Goal: Task Accomplishment & Management: Use online tool/utility

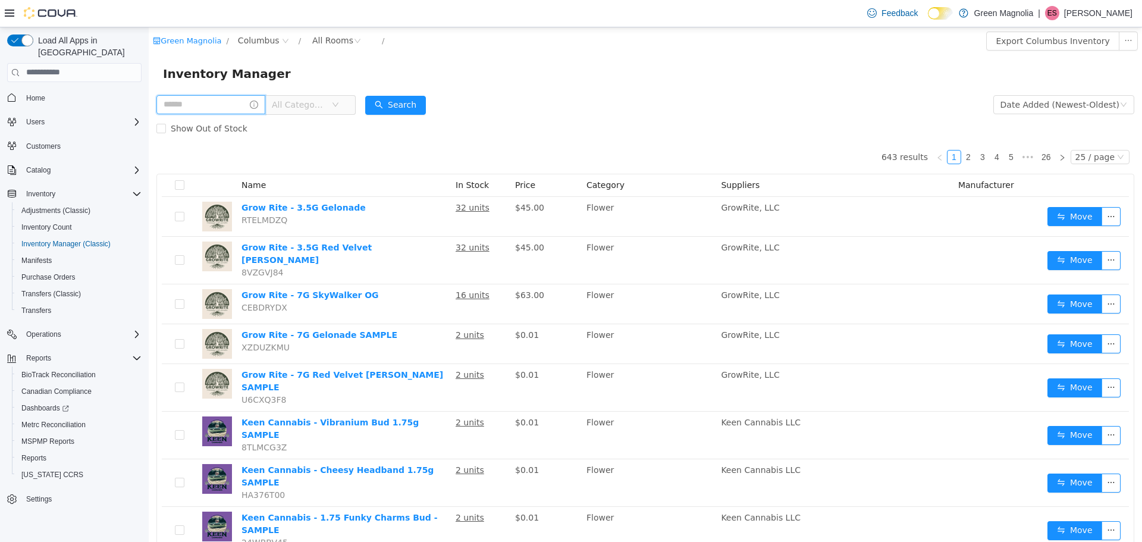
click at [197, 102] on input "text" at bounding box center [210, 104] width 109 height 19
type input "**********"
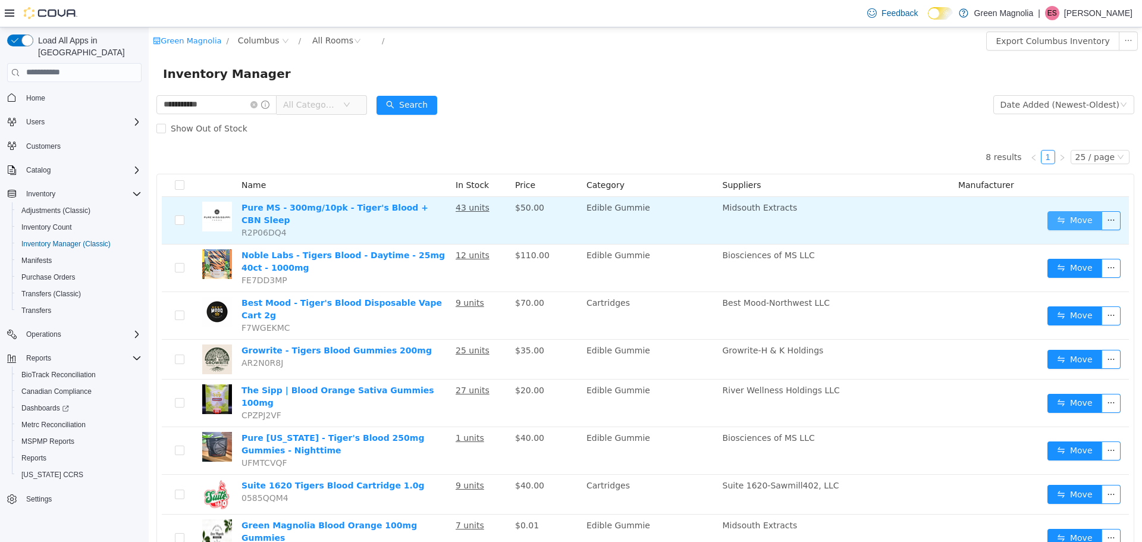
click at [1060, 218] on button "Move" at bounding box center [1074, 220] width 55 height 19
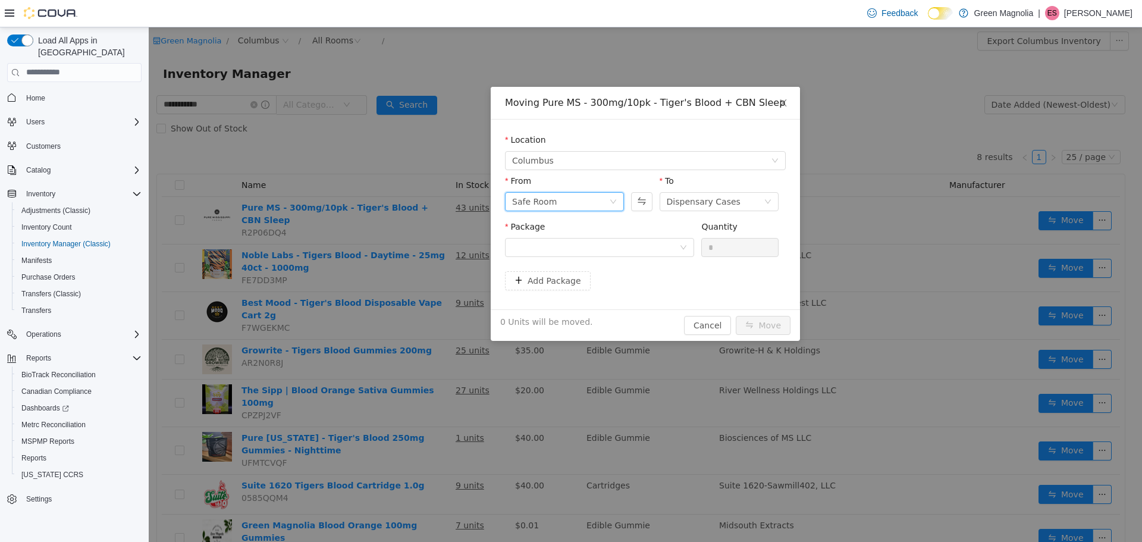
click at [522, 199] on div "Safe Room" at bounding box center [534, 201] width 45 height 18
click at [548, 249] on li "Dispensary Cases" at bounding box center [564, 243] width 119 height 19
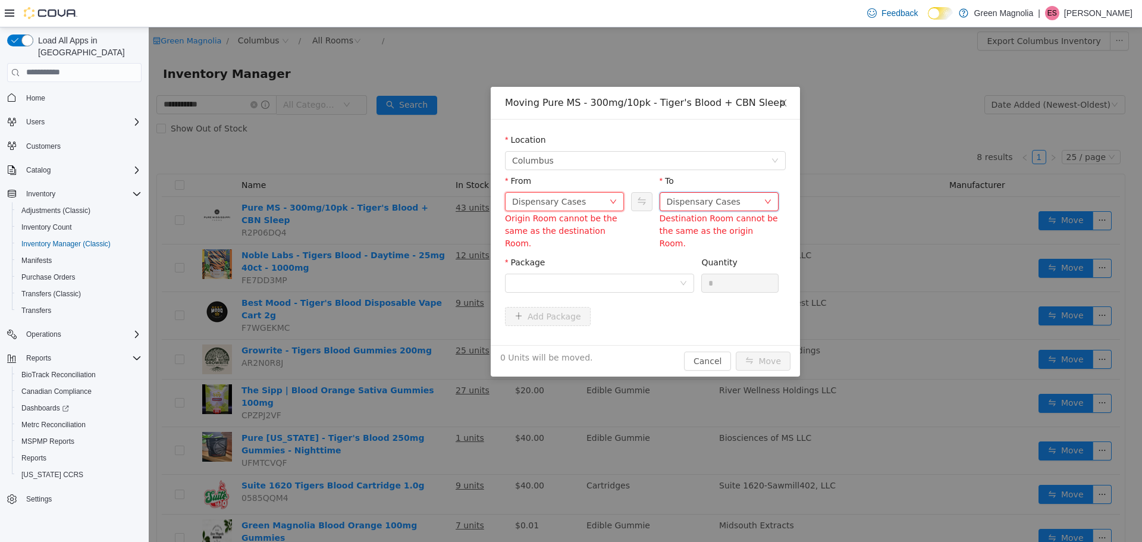
click at [695, 203] on div "Dispensary Cases" at bounding box center [704, 201] width 74 height 18
click at [700, 264] on li "Safe Room" at bounding box center [718, 262] width 119 height 19
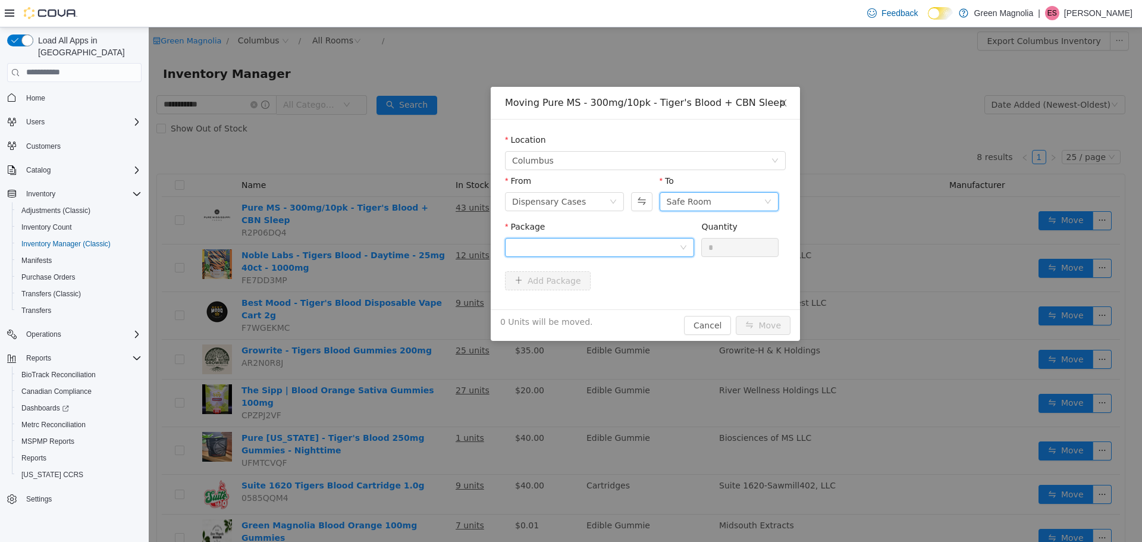
click at [574, 246] on div at bounding box center [595, 247] width 167 height 18
click at [570, 291] on strong "1A42301000033F5000037513" at bounding box center [582, 290] width 140 height 10
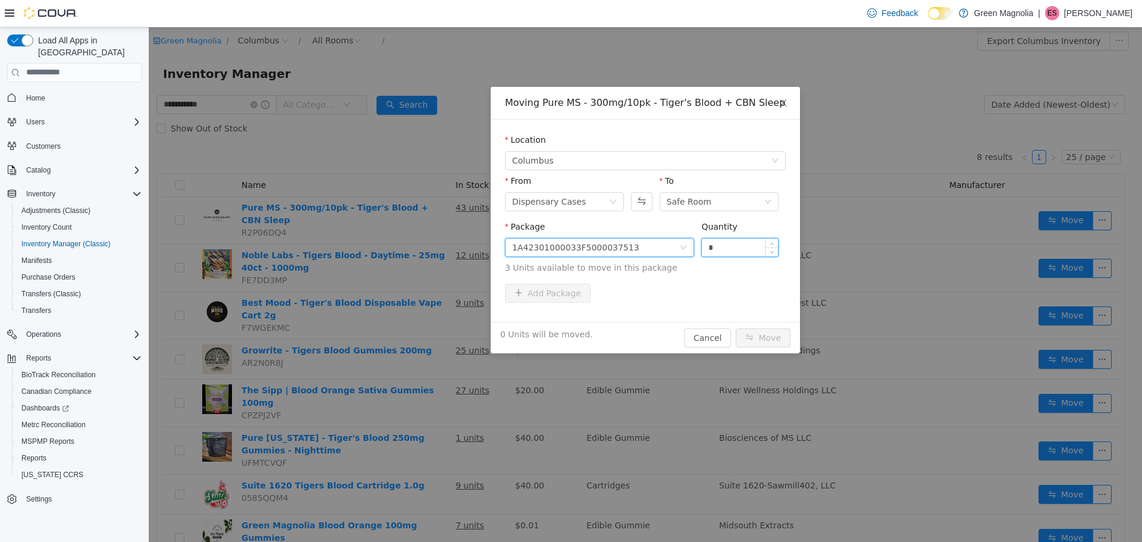
click at [711, 249] on input "*" at bounding box center [740, 247] width 76 height 18
type input "*"
click at [762, 340] on button "Move" at bounding box center [763, 337] width 55 height 19
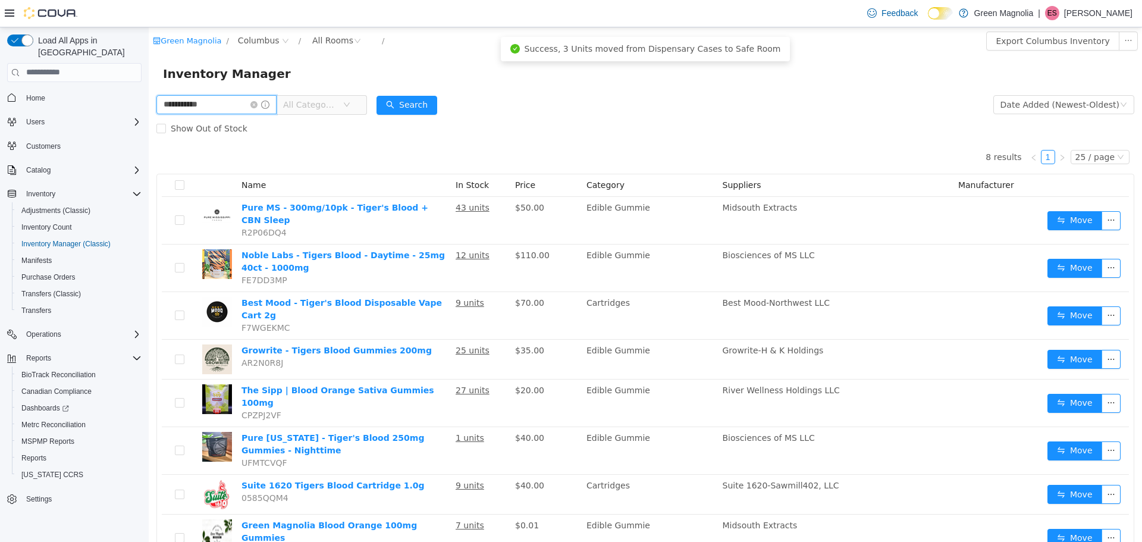
click at [231, 106] on input "**********" at bounding box center [216, 104] width 120 height 19
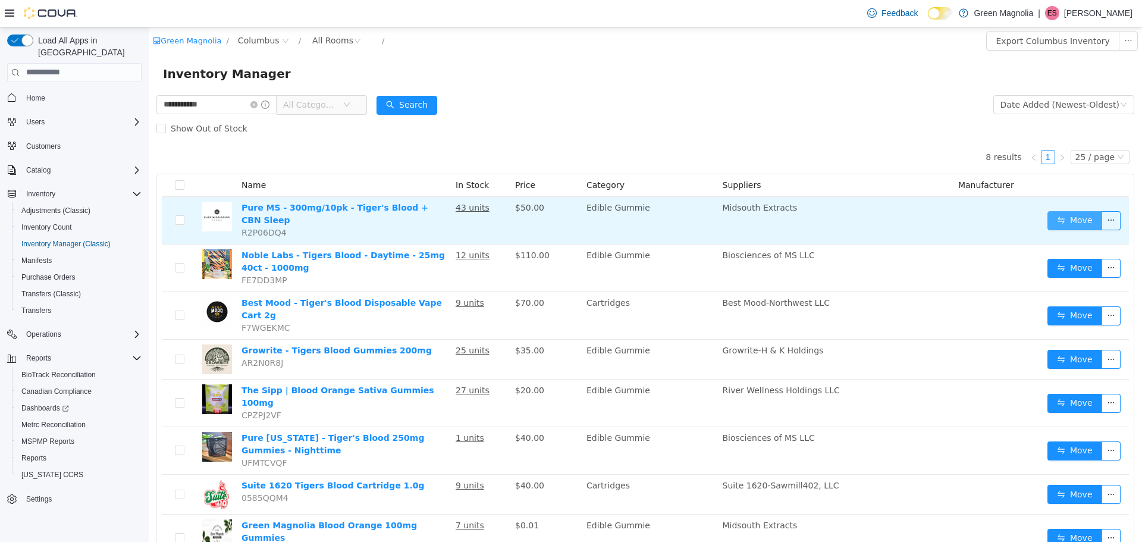
click at [1053, 218] on button "Move" at bounding box center [1074, 220] width 55 height 19
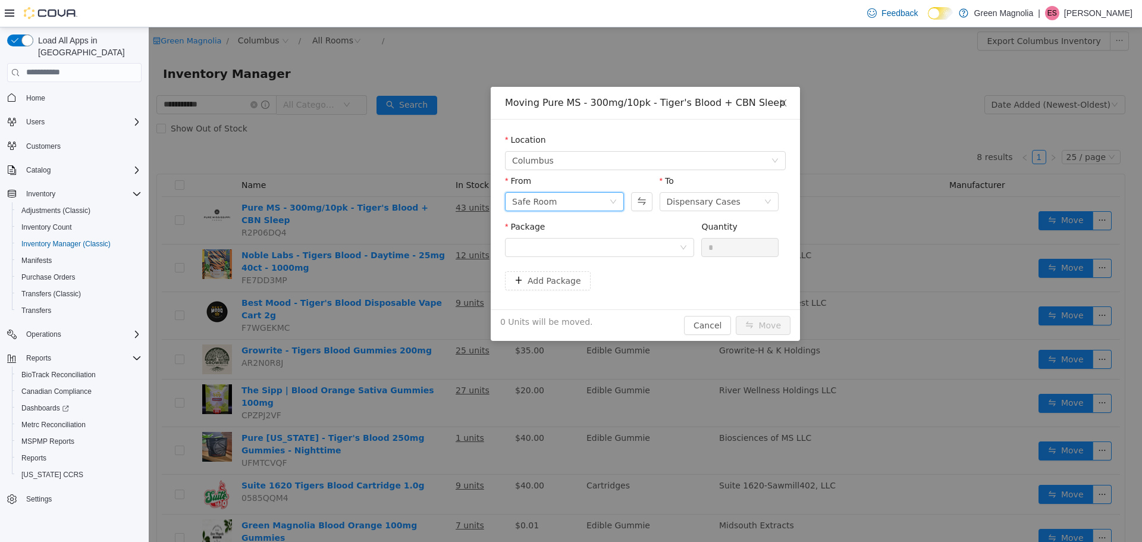
click at [536, 208] on div "Safe Room" at bounding box center [534, 201] width 45 height 18
click at [544, 245] on li "Dispensary Cases" at bounding box center [564, 243] width 119 height 19
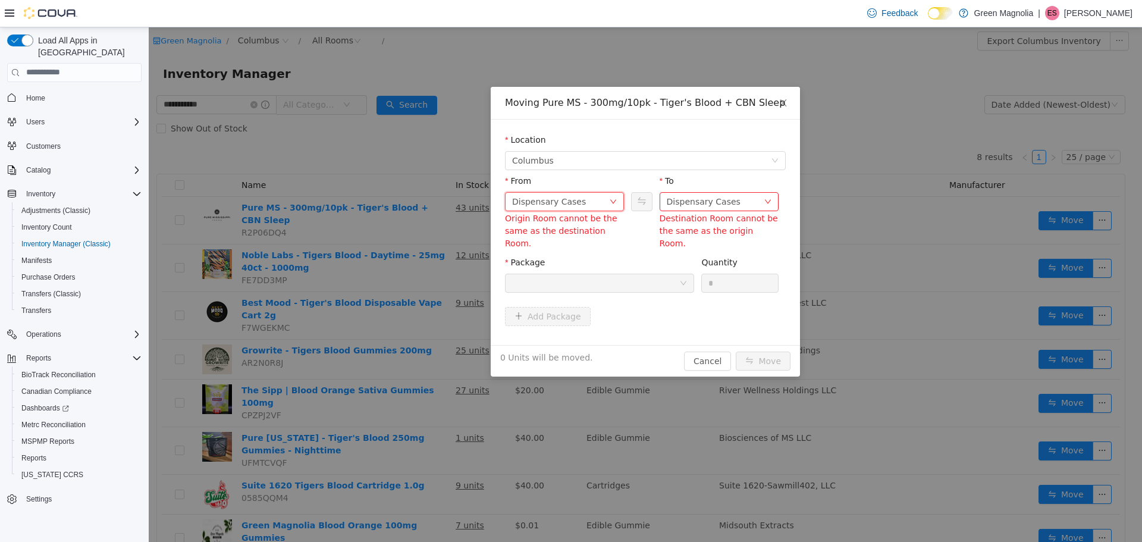
click at [557, 200] on div "Dispensary Cases" at bounding box center [549, 201] width 74 height 18
click at [550, 265] on li "Safe Room" at bounding box center [564, 262] width 119 height 19
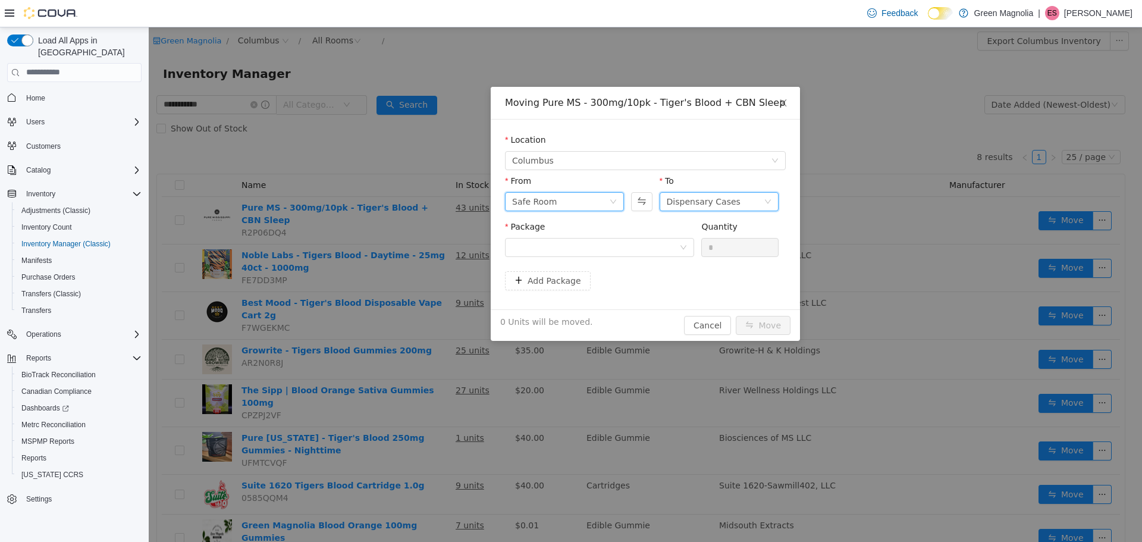
click at [688, 194] on div "Dispensary Cases" at bounding box center [704, 201] width 74 height 18
click at [696, 264] on li "Safe Room" at bounding box center [718, 262] width 119 height 19
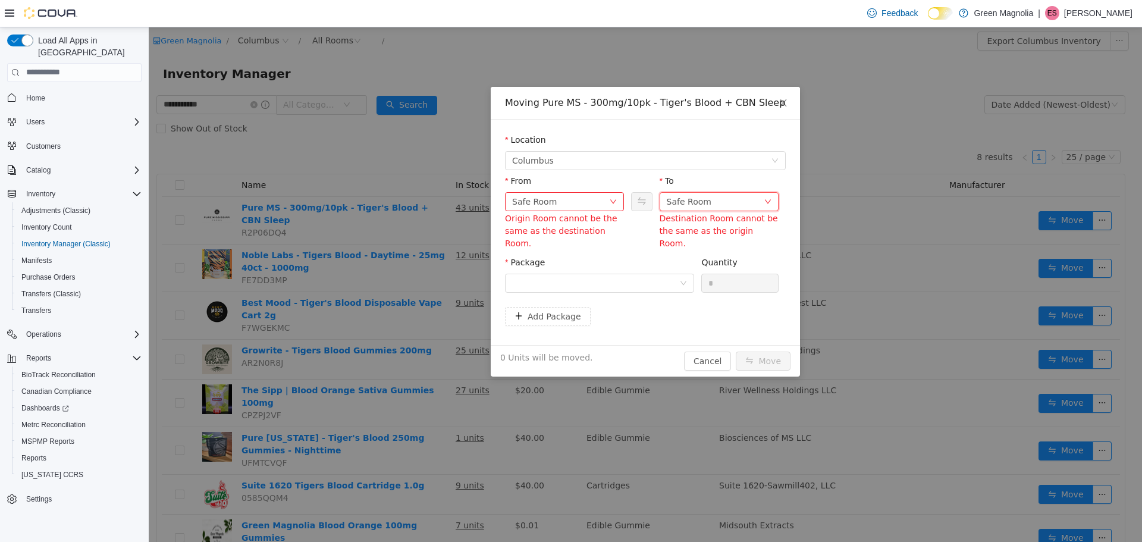
click at [684, 195] on div "Safe Room" at bounding box center [689, 201] width 45 height 18
click at [685, 239] on li "Dispensary Cases" at bounding box center [718, 243] width 119 height 19
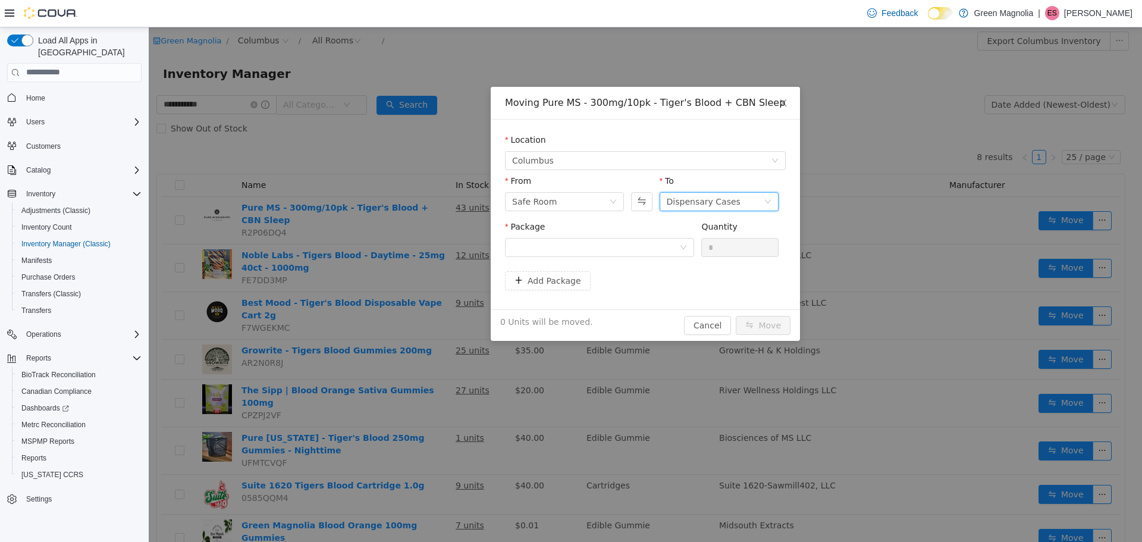
click at [538, 260] on div "Package" at bounding box center [599, 240] width 189 height 41
click at [520, 249] on div at bounding box center [595, 247] width 167 height 18
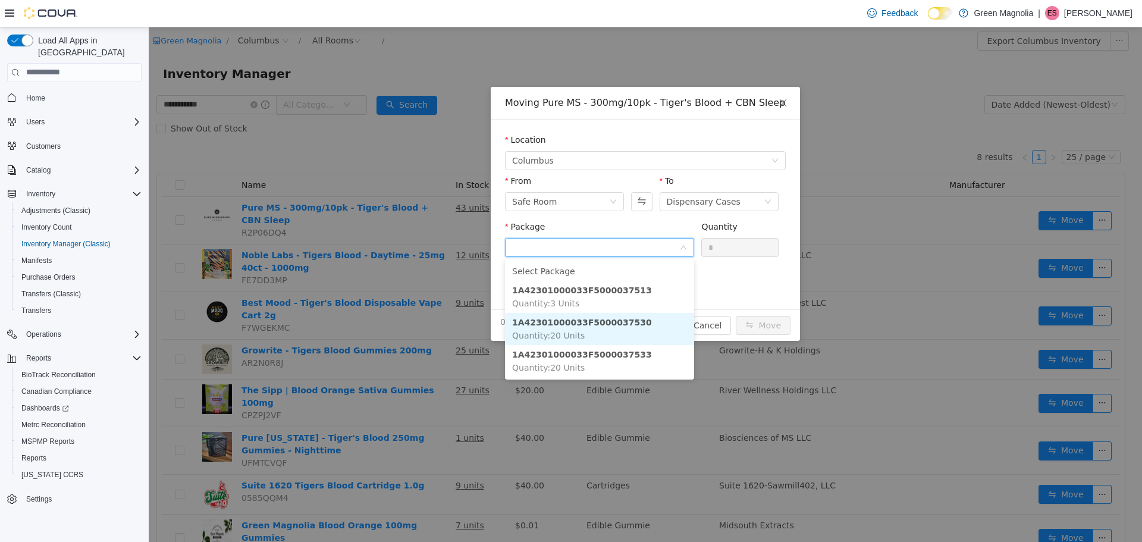
click at [584, 331] on li "1A42301000033F5000037530 Quantity : 20 Units" at bounding box center [599, 328] width 189 height 32
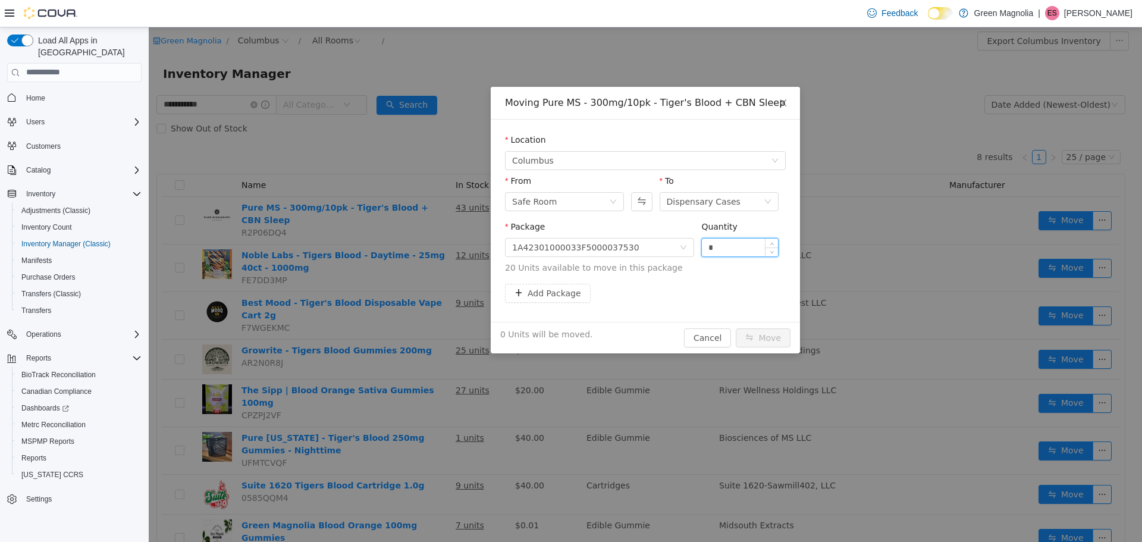
click at [711, 250] on input "*" at bounding box center [740, 247] width 76 height 18
type input "**"
click at [771, 338] on button "Move" at bounding box center [763, 337] width 55 height 19
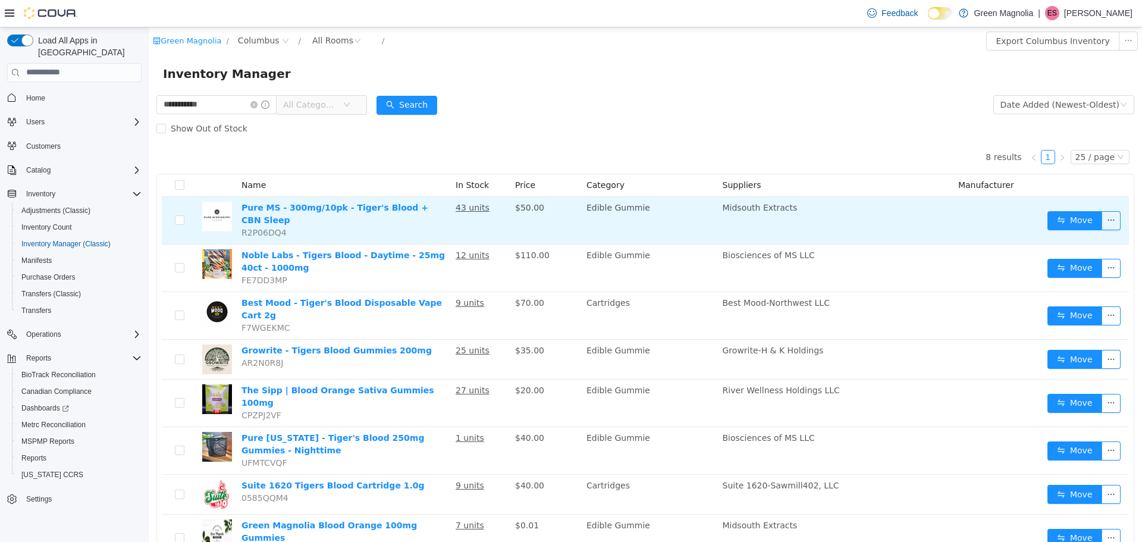
click at [1067, 205] on td "Move" at bounding box center [1085, 220] width 86 height 48
click at [1067, 217] on button "Move" at bounding box center [1074, 220] width 55 height 19
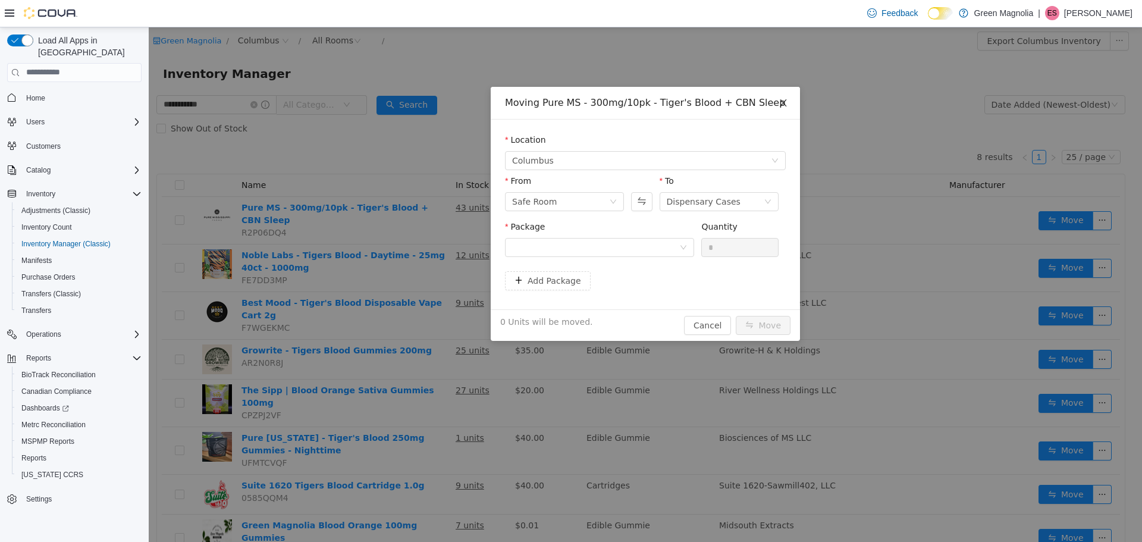
click at [787, 107] on icon "icon: close" at bounding box center [783, 103] width 10 height 10
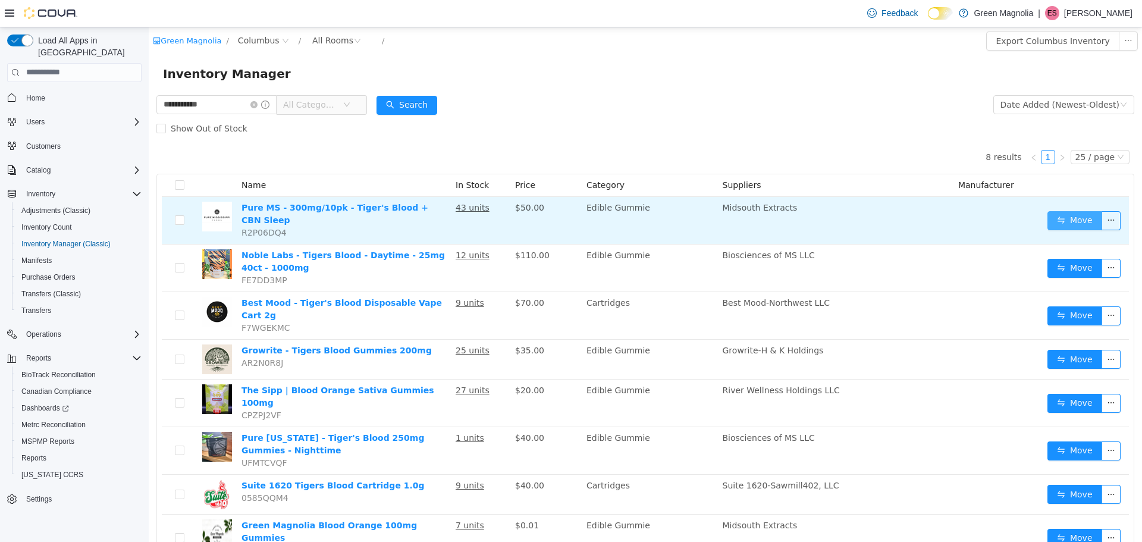
click at [1050, 215] on button "Move" at bounding box center [1074, 220] width 55 height 19
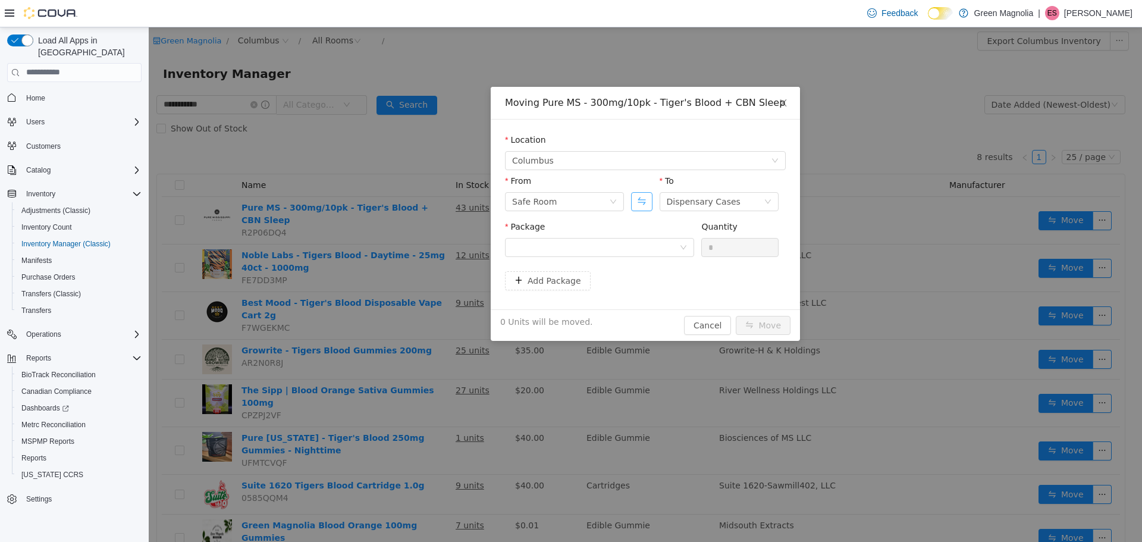
click at [643, 201] on button "Swap" at bounding box center [641, 200] width 21 height 19
click at [637, 247] on div at bounding box center [595, 247] width 167 height 18
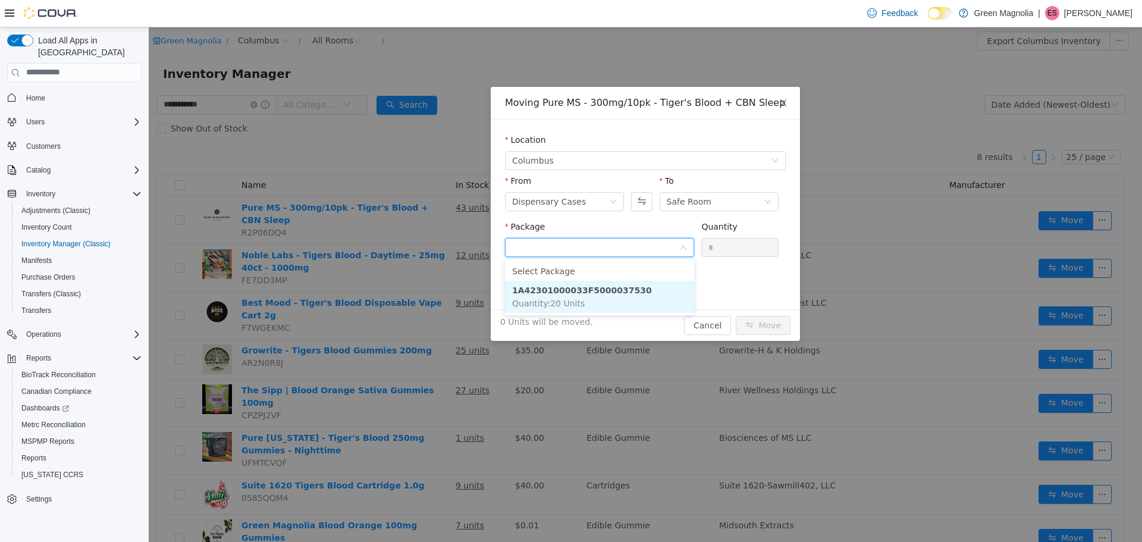
click at [630, 301] on li "1A42301000033F5000037530 Quantity : 20 Units" at bounding box center [599, 296] width 189 height 32
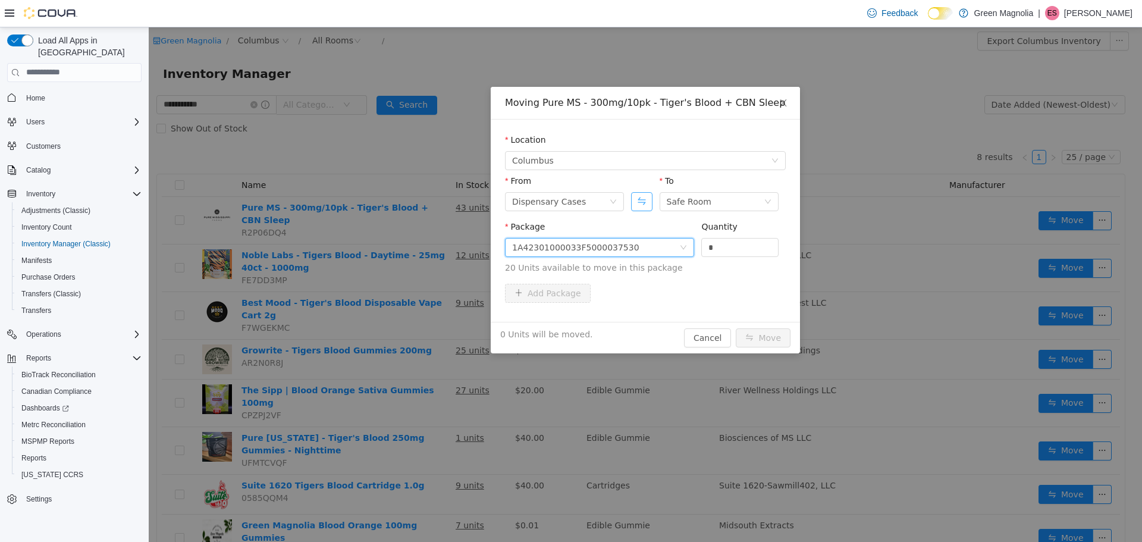
click at [641, 200] on button "Swap" at bounding box center [641, 200] width 21 height 19
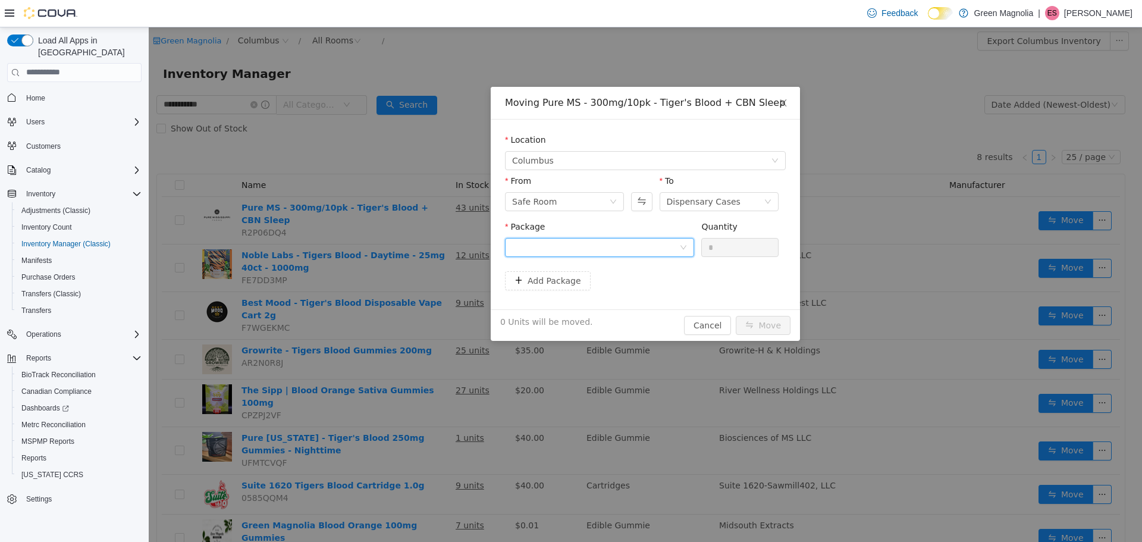
click at [638, 248] on div at bounding box center [595, 247] width 167 height 18
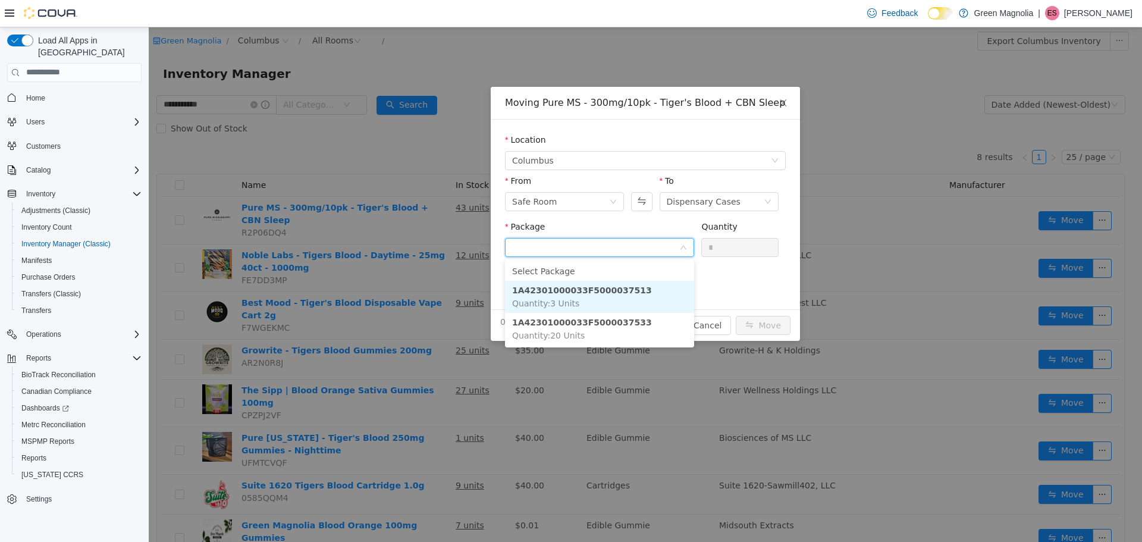
click at [638, 297] on li "1A42301000033F5000037513 Quantity : 3 Units" at bounding box center [599, 296] width 189 height 32
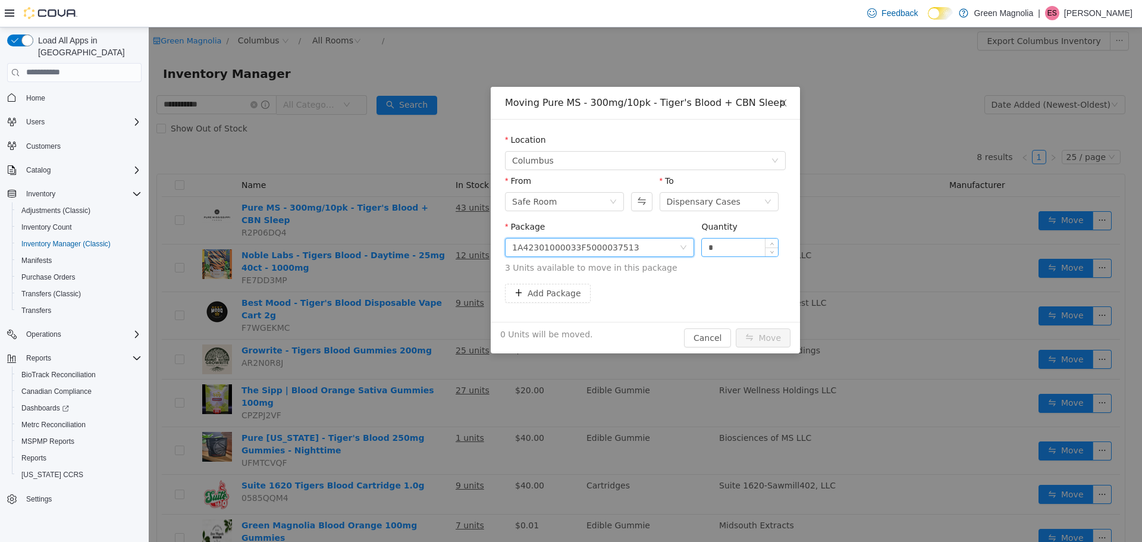
click at [728, 245] on input "*" at bounding box center [740, 247] width 76 height 18
type input "*"
click at [756, 343] on button "Move" at bounding box center [763, 337] width 55 height 19
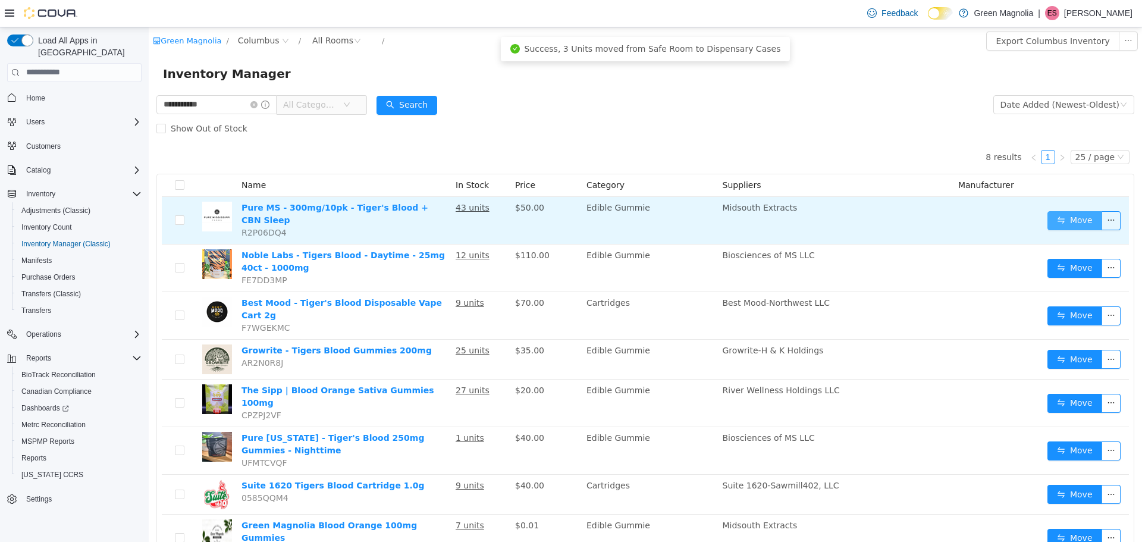
click at [1051, 217] on button "Move" at bounding box center [1074, 220] width 55 height 19
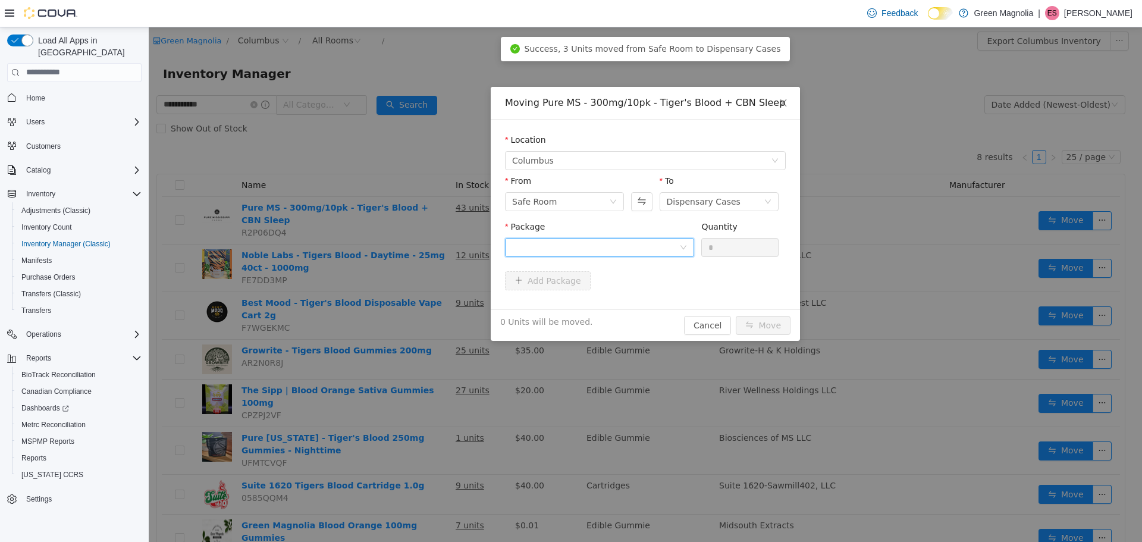
click at [618, 243] on div at bounding box center [595, 247] width 167 height 18
click at [642, 305] on li "1A42301000033F5000037533 Quantity : 20 Units" at bounding box center [599, 296] width 189 height 32
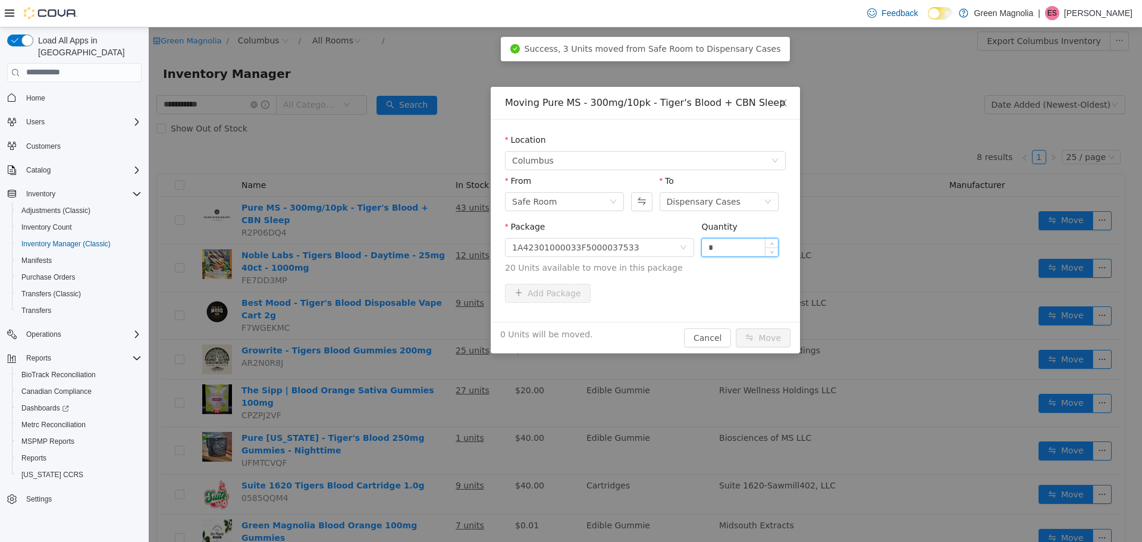
click at [724, 250] on input "*" at bounding box center [740, 247] width 76 height 18
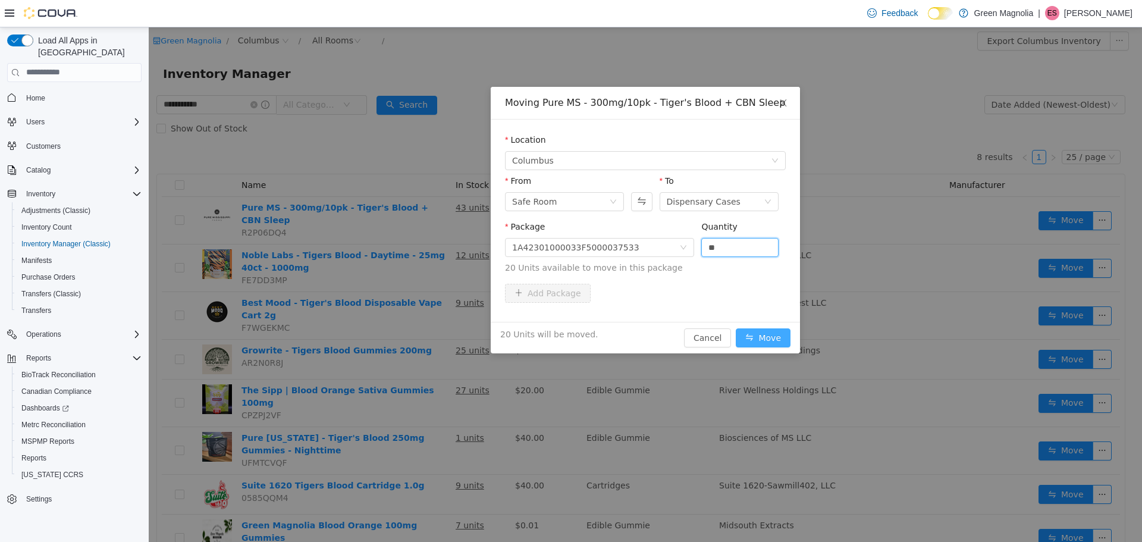
type input "**"
click at [767, 337] on button "Move" at bounding box center [763, 337] width 55 height 19
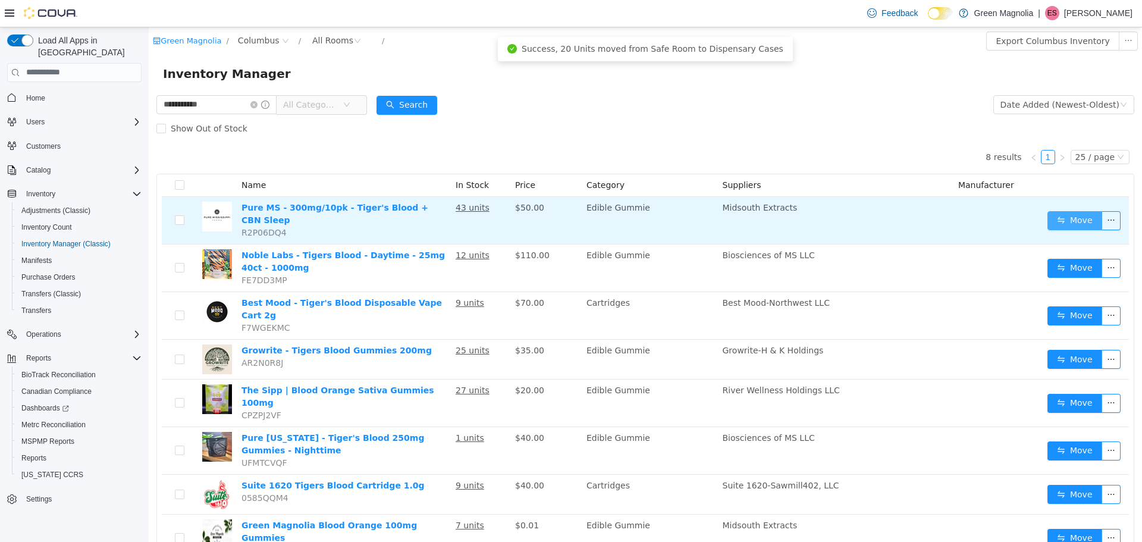
click at [1047, 224] on button "Move" at bounding box center [1074, 220] width 55 height 19
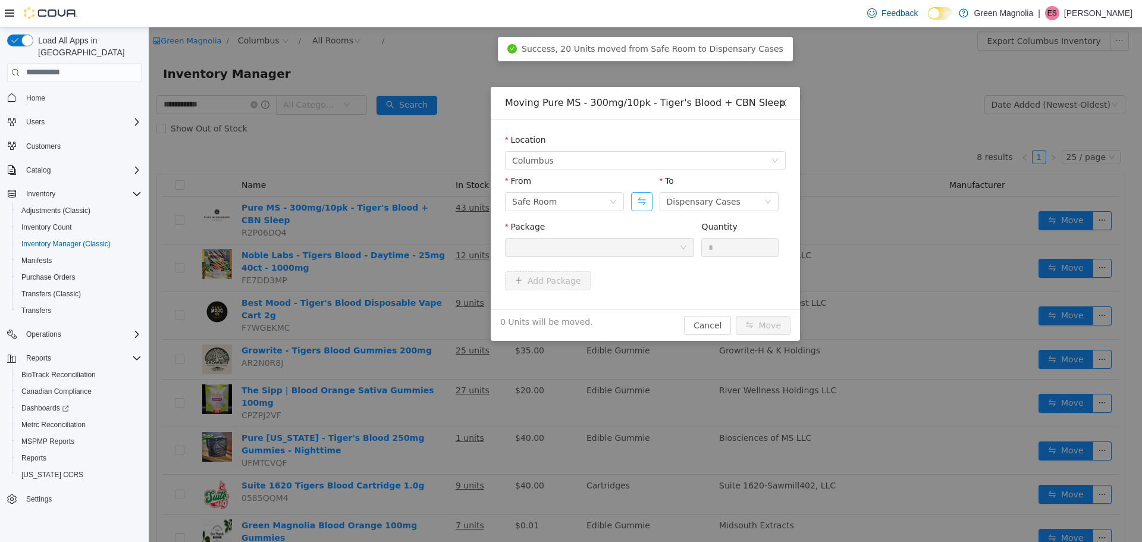
click at [646, 200] on button "Swap" at bounding box center [641, 200] width 21 height 19
click at [643, 242] on div at bounding box center [595, 247] width 167 height 18
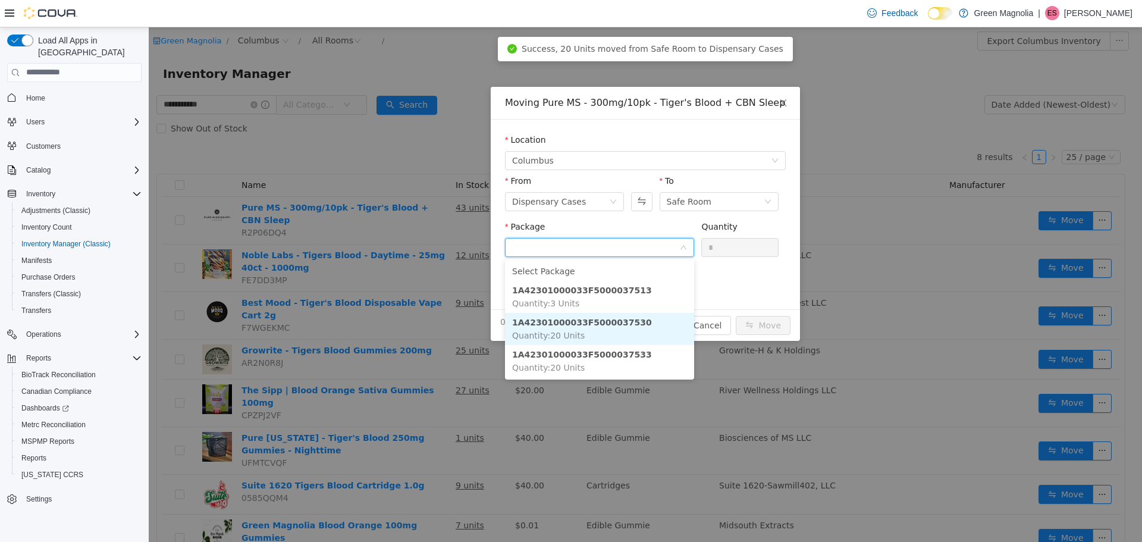
click at [634, 331] on li "1A42301000033F5000037530 Quantity : 20 Units" at bounding box center [599, 328] width 189 height 32
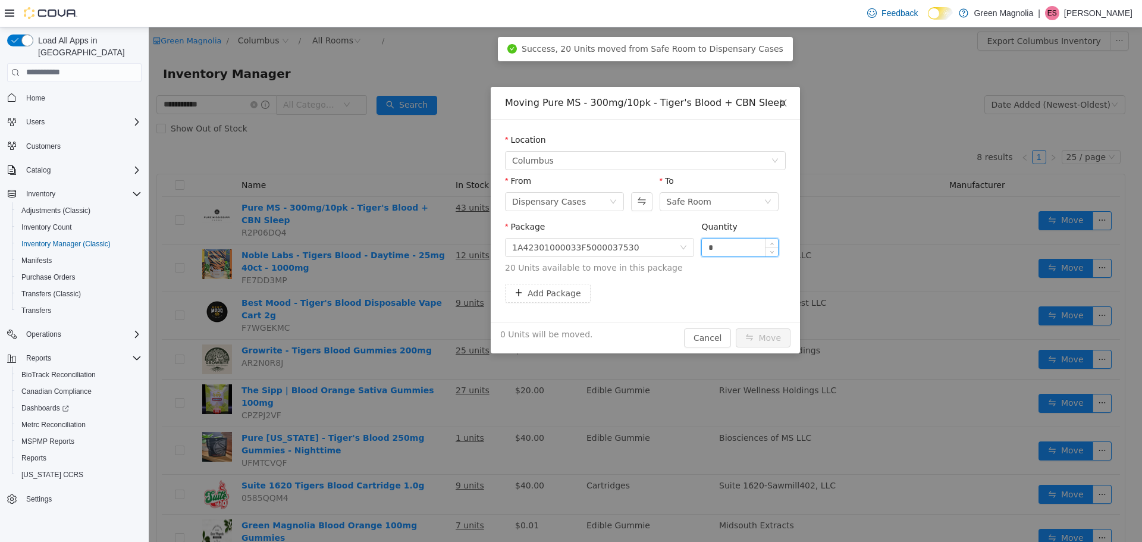
click at [715, 242] on input "*" at bounding box center [740, 247] width 76 height 18
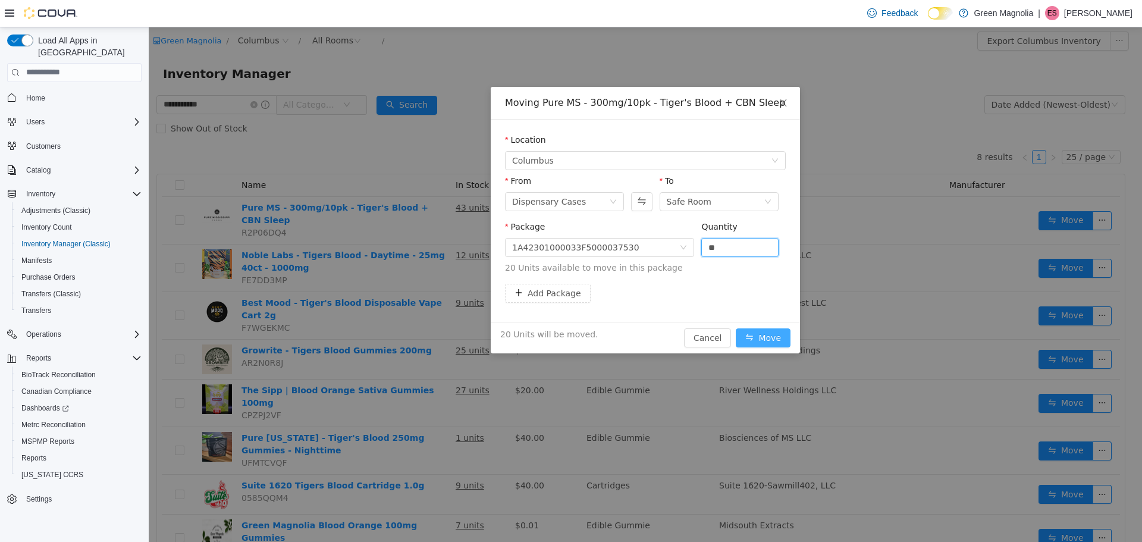
type input "**"
click at [771, 332] on button "Move" at bounding box center [763, 337] width 55 height 19
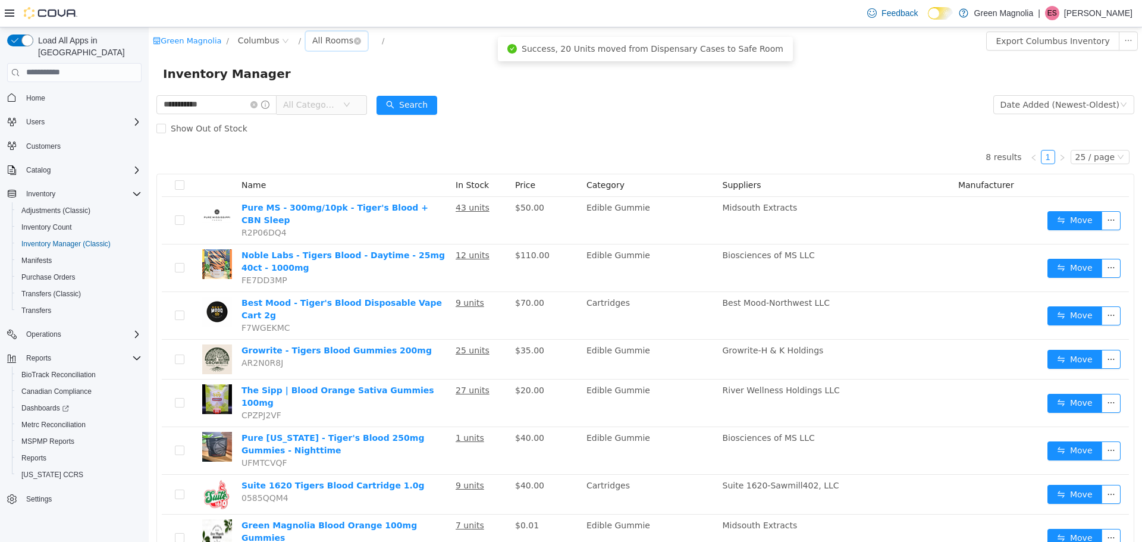
click at [319, 39] on div "All Rooms" at bounding box center [332, 40] width 41 height 18
click at [452, 65] on div "Inventory Manager" at bounding box center [645, 73] width 965 height 19
drag, startPoint x: 263, startPoint y: 104, endPoint x: 252, endPoint y: 104, distance: 11.3
click at [257, 104] on icon "icon: close-circle" at bounding box center [253, 103] width 7 height 7
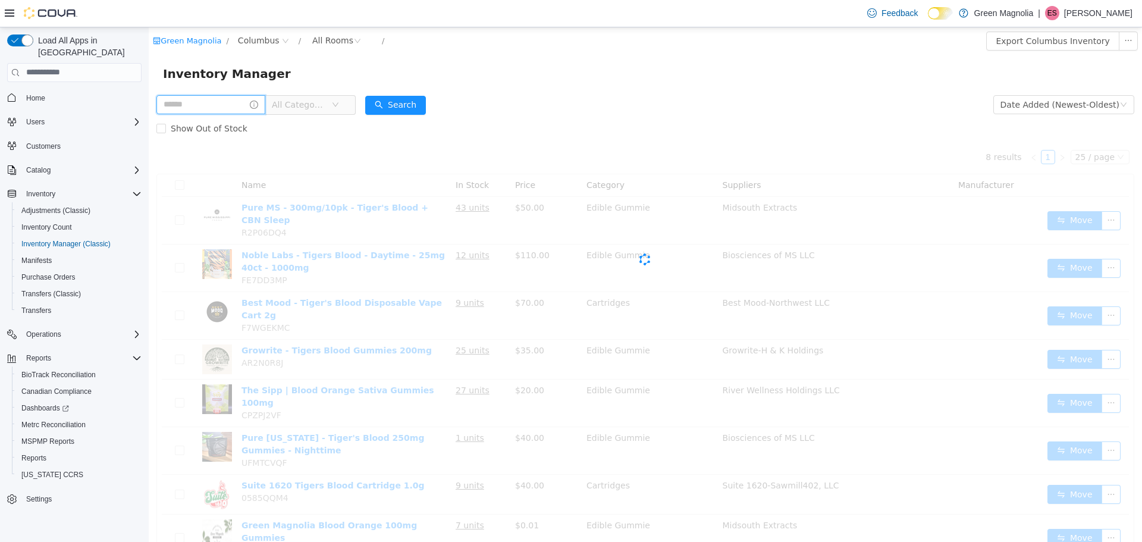
click at [207, 108] on input "text" at bounding box center [210, 104] width 109 height 19
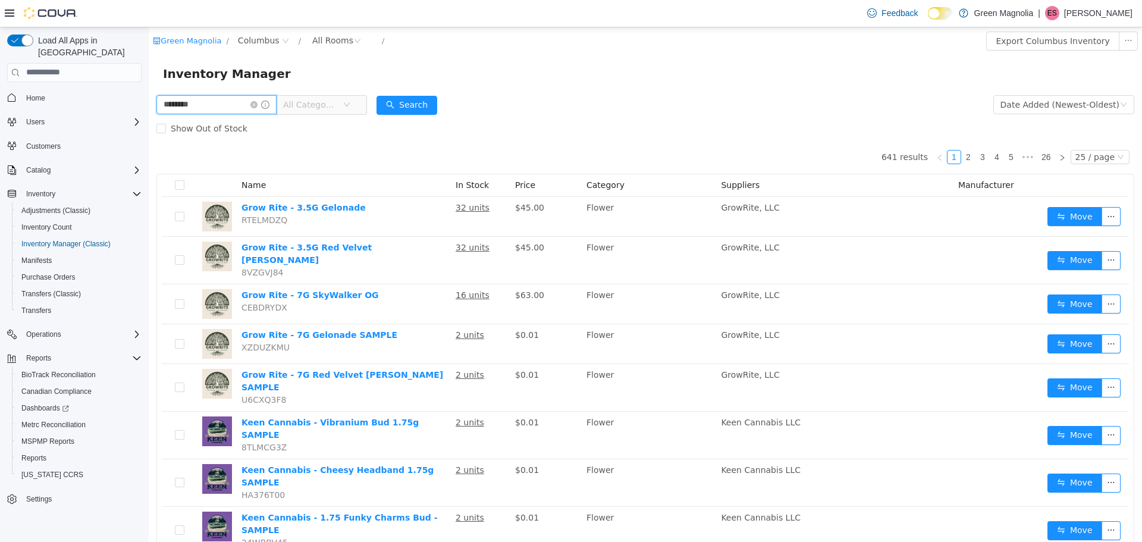
type input "********"
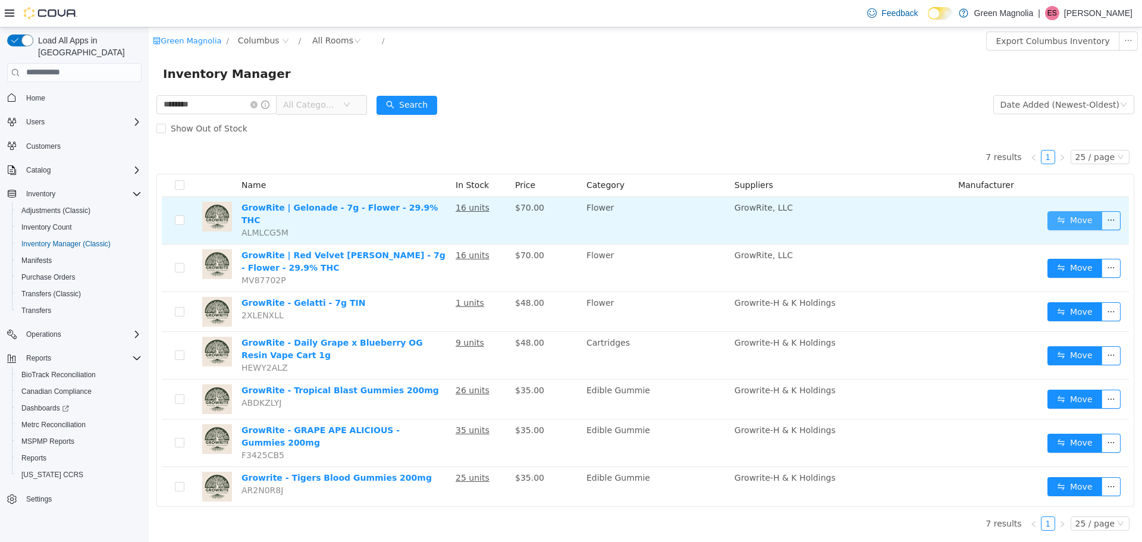
click at [1065, 216] on button "Move" at bounding box center [1074, 220] width 55 height 19
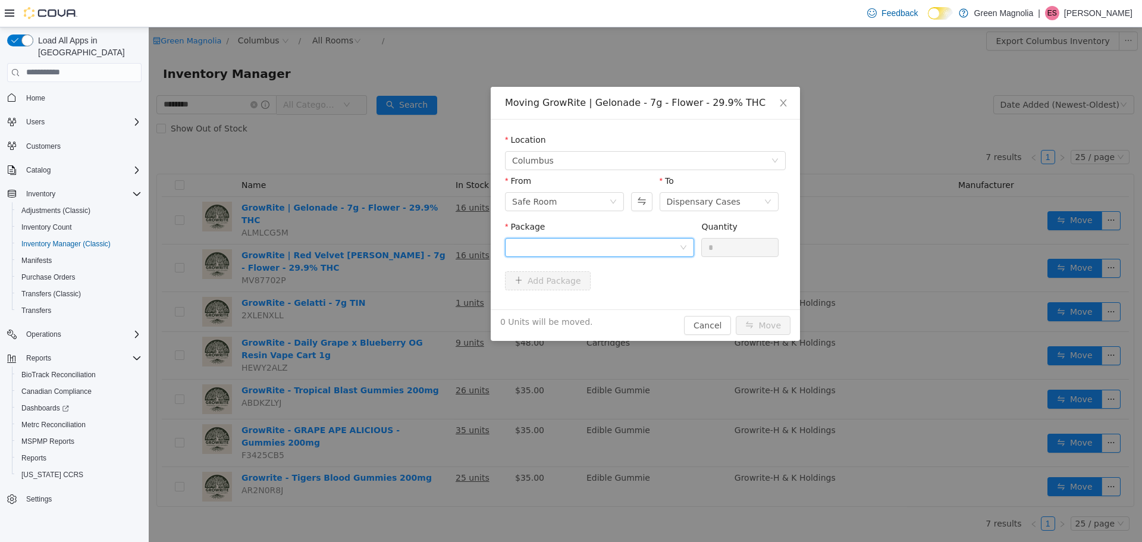
click at [639, 244] on div at bounding box center [595, 247] width 167 height 18
click at [635, 292] on li "1A4230100004525000001727 Quantity : 16 Units" at bounding box center [599, 296] width 189 height 32
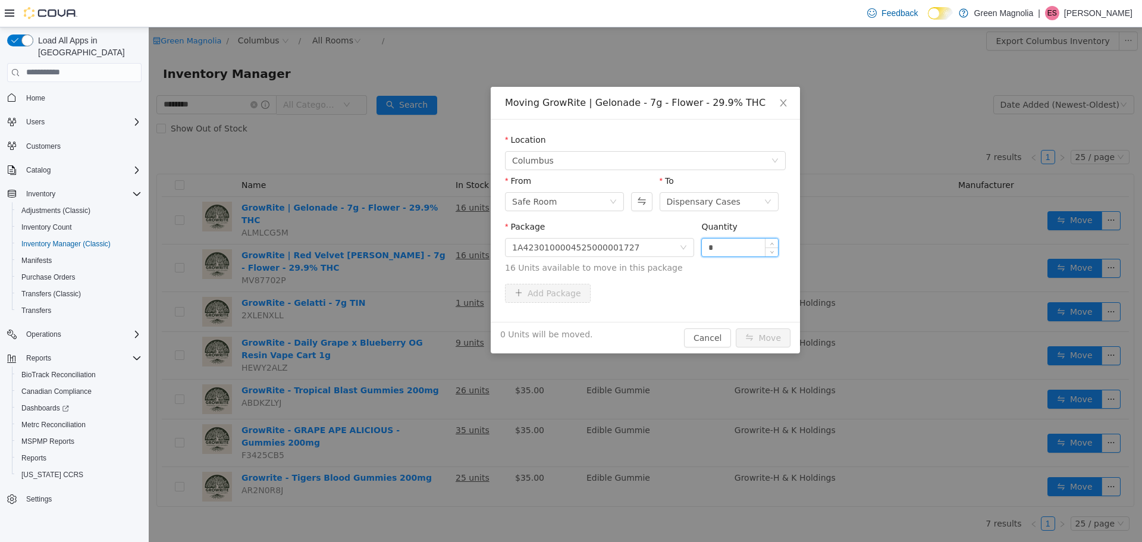
click at [735, 249] on input "*" at bounding box center [740, 247] width 76 height 18
type input "**"
click at [766, 350] on div "16 Units will be moved. Cancel Move" at bounding box center [645, 337] width 309 height 32
click at [767, 342] on button "Move" at bounding box center [763, 337] width 55 height 19
